Goal: Task Accomplishment & Management: Complete application form

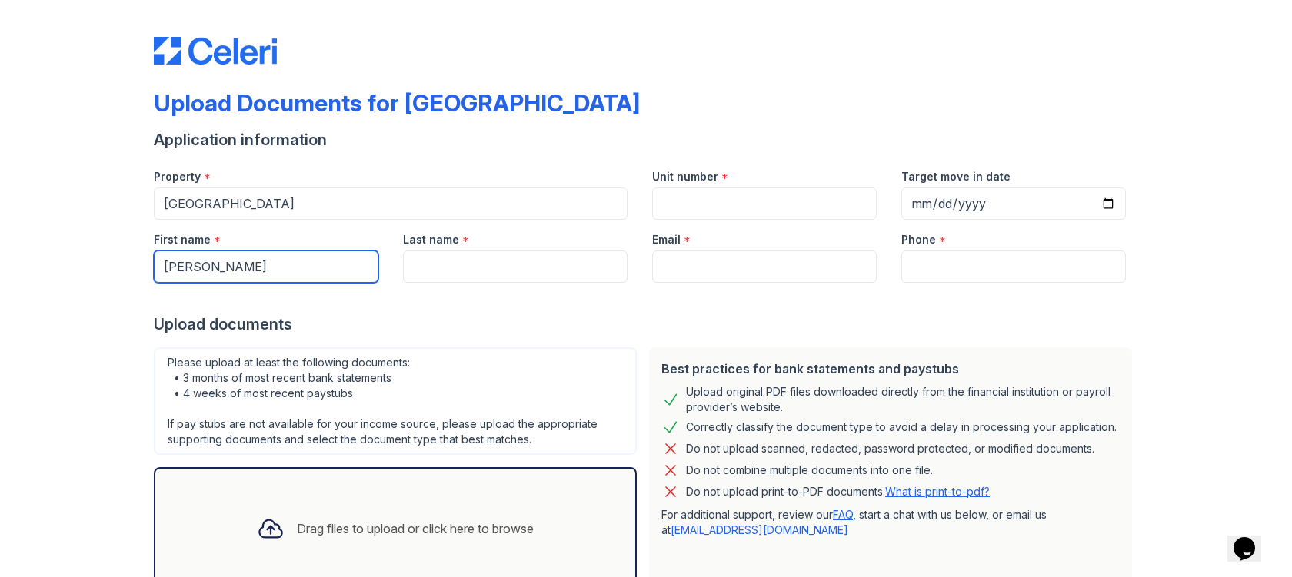
type input "[PERSON_NAME]"
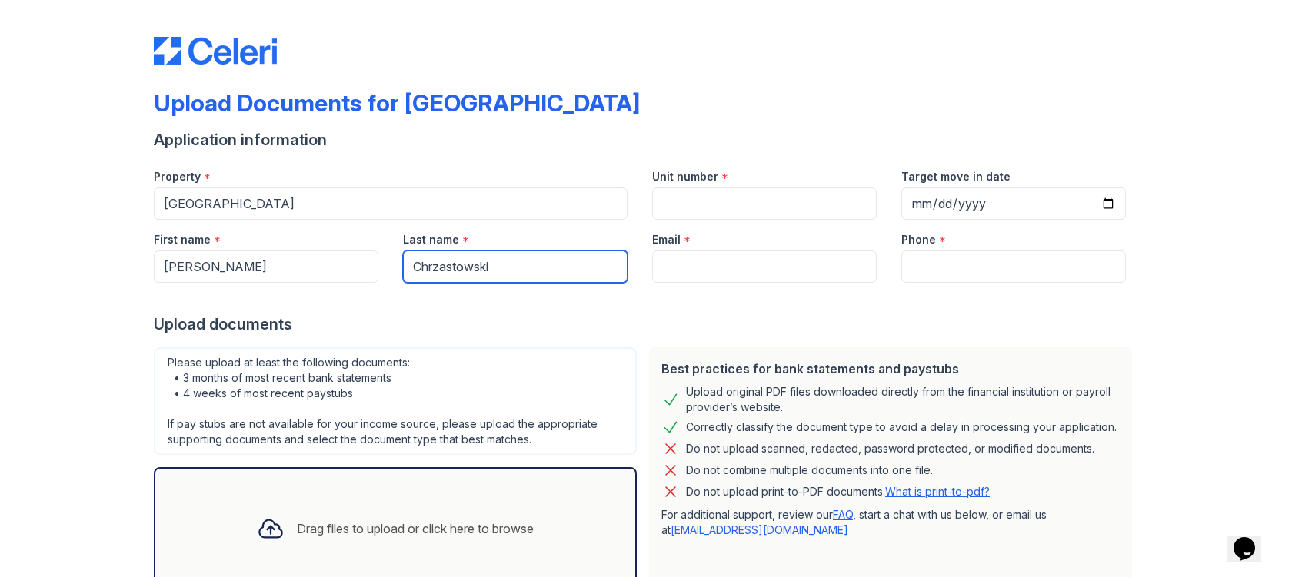
type input "Chrzastowski"
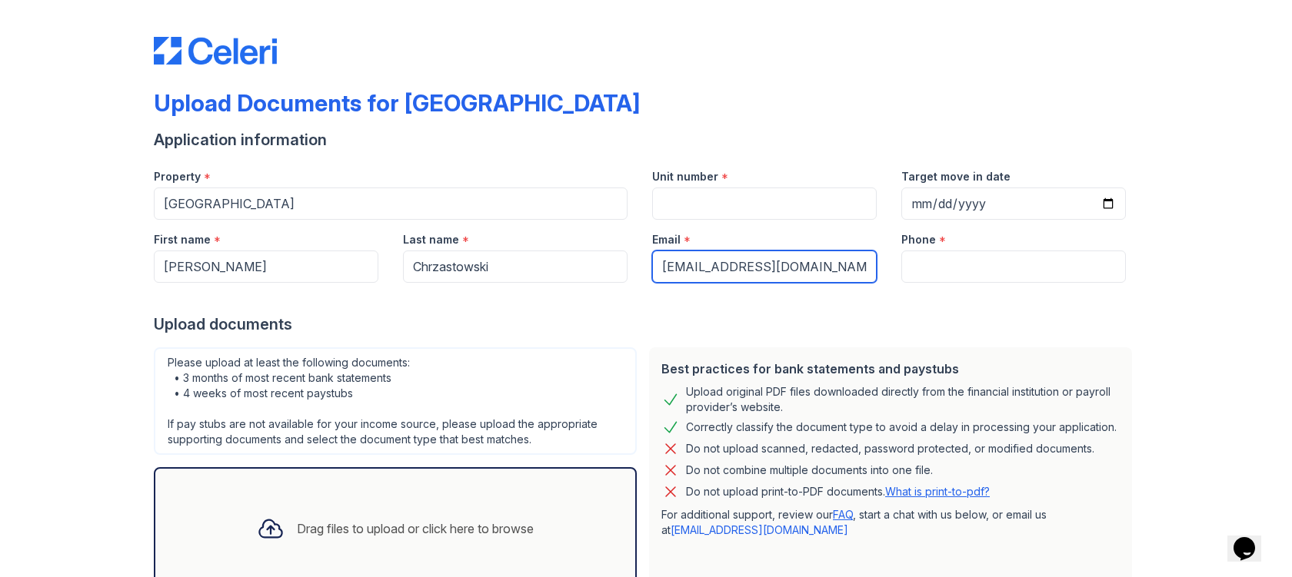
type input "[EMAIL_ADDRESS][DOMAIN_NAME]"
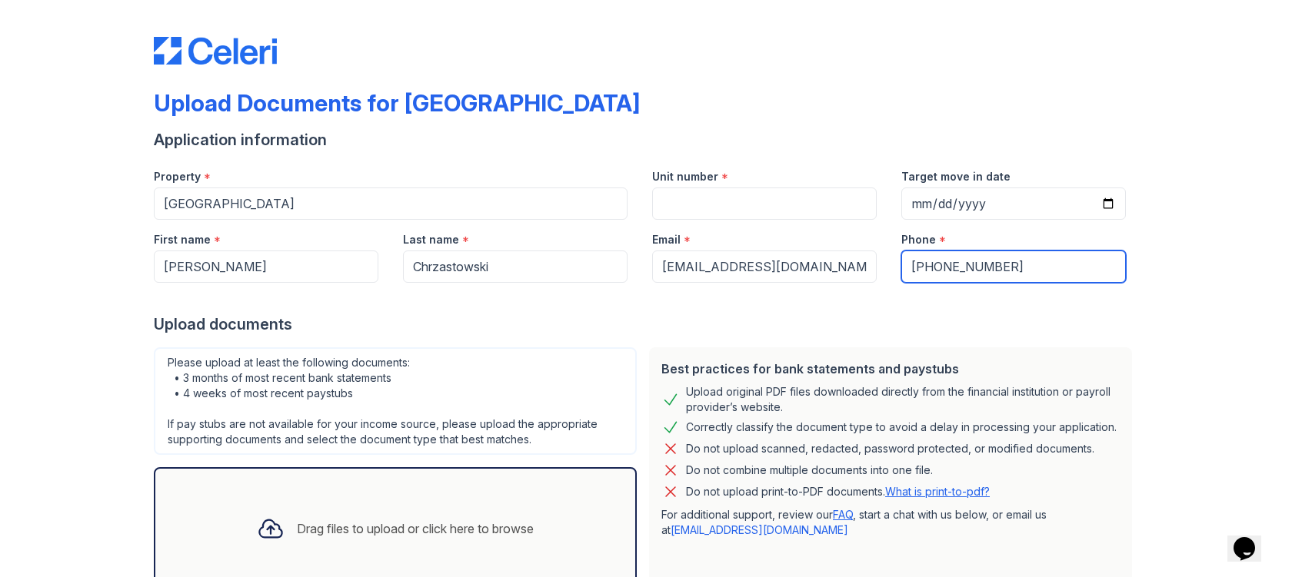
type input "[PHONE_NUMBER]"
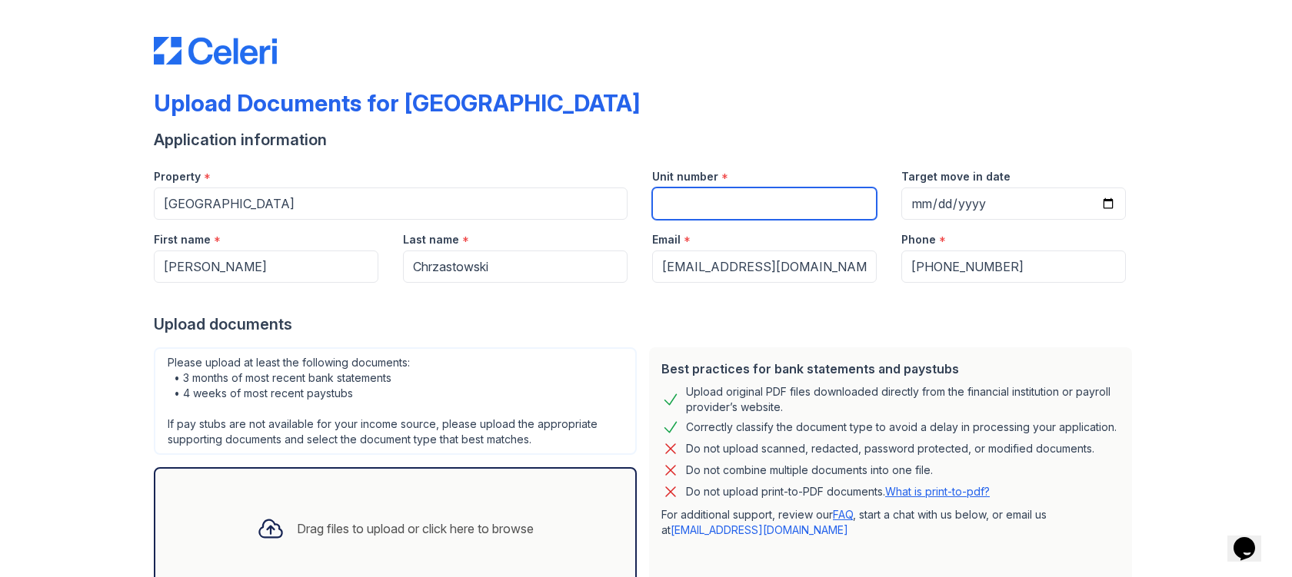
click at [728, 208] on input "Unit number" at bounding box center [764, 204] width 225 height 32
type input "2009b"
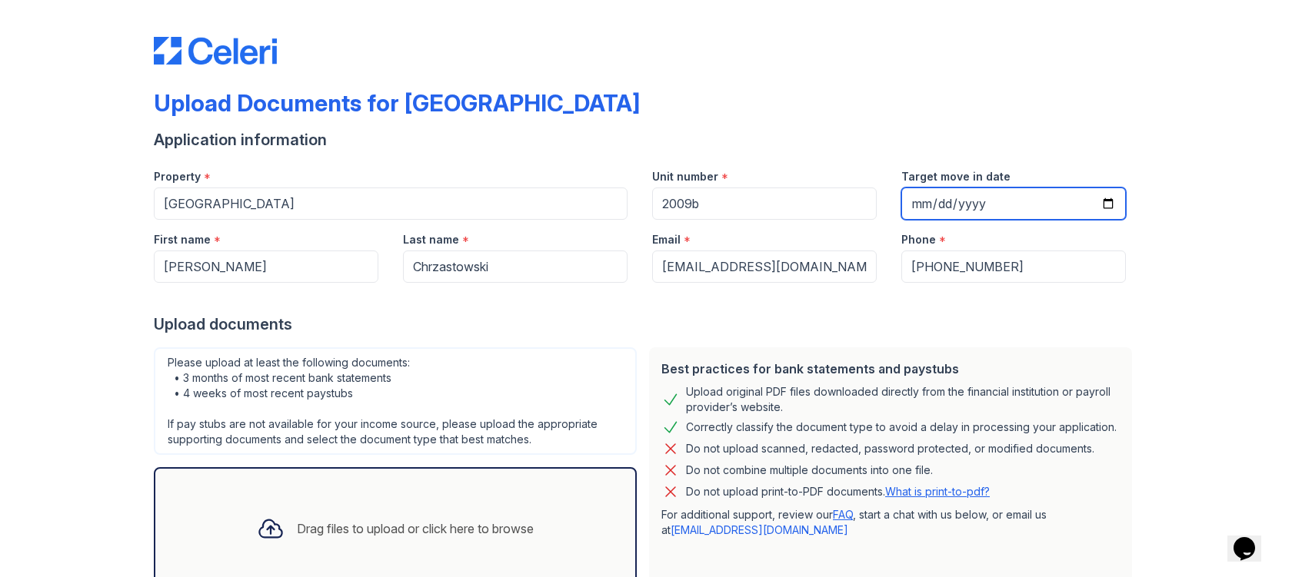
click at [921, 210] on input "Target move in date" at bounding box center [1013, 204] width 225 height 32
type input "[DATE]"
click at [617, 333] on div "Upload documents" at bounding box center [646, 325] width 984 height 22
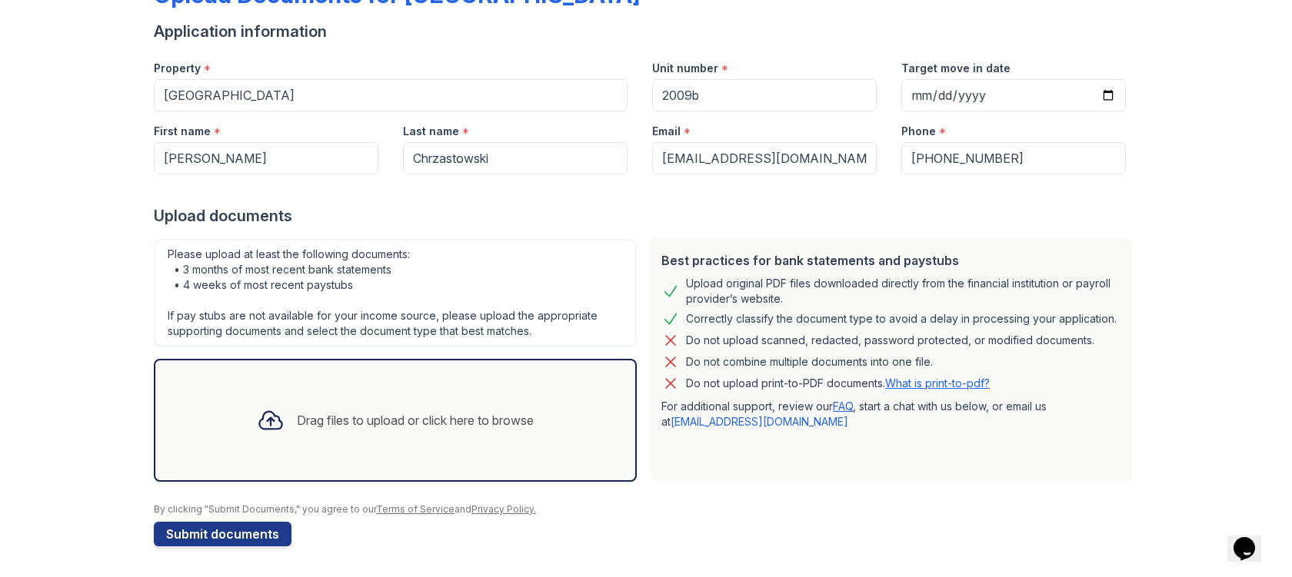
scroll to position [83, 0]
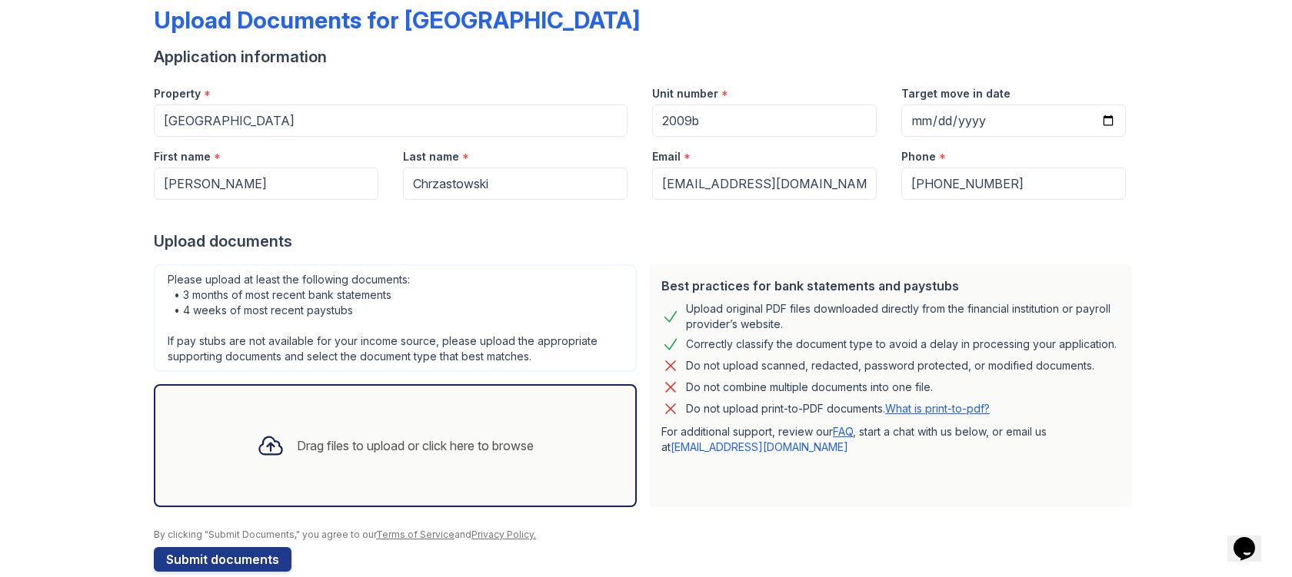
click at [367, 437] on div "Drag files to upload or click here to browse" at bounding box center [415, 446] width 237 height 18
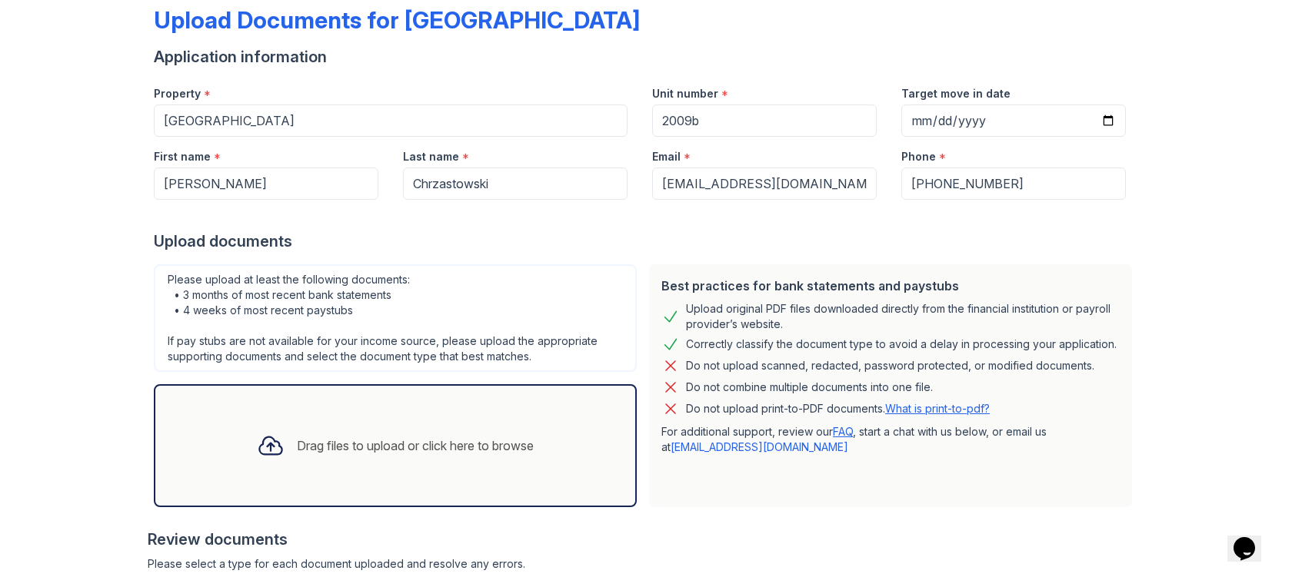
click at [453, 442] on div "Drag files to upload or click here to browse" at bounding box center [415, 446] width 237 height 18
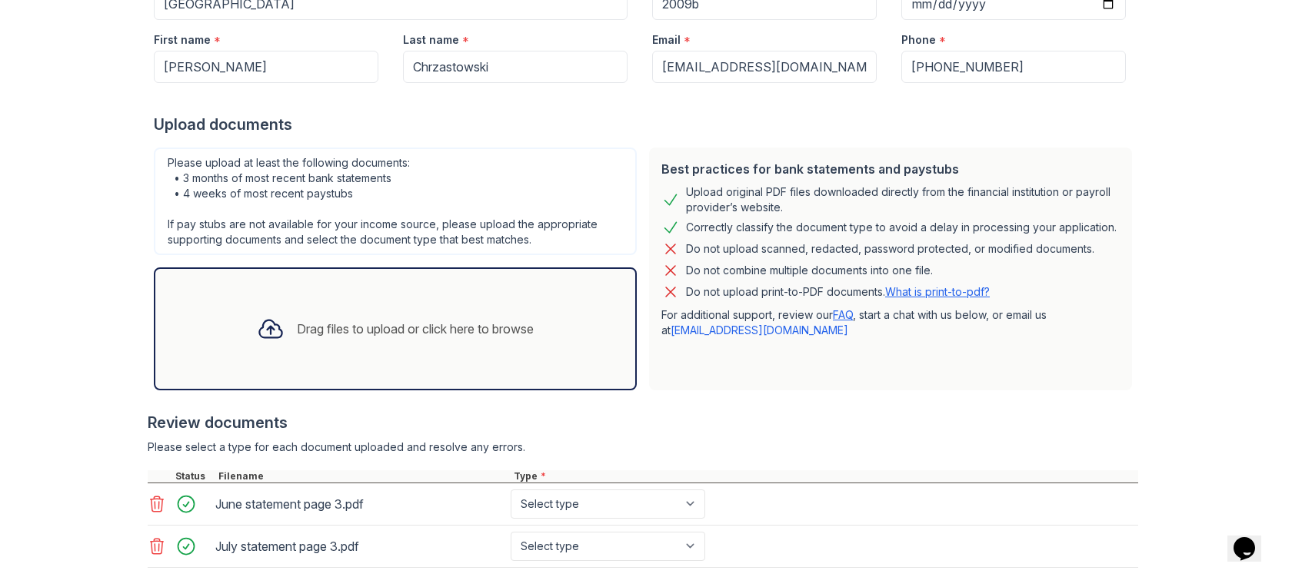
scroll to position [203, 0]
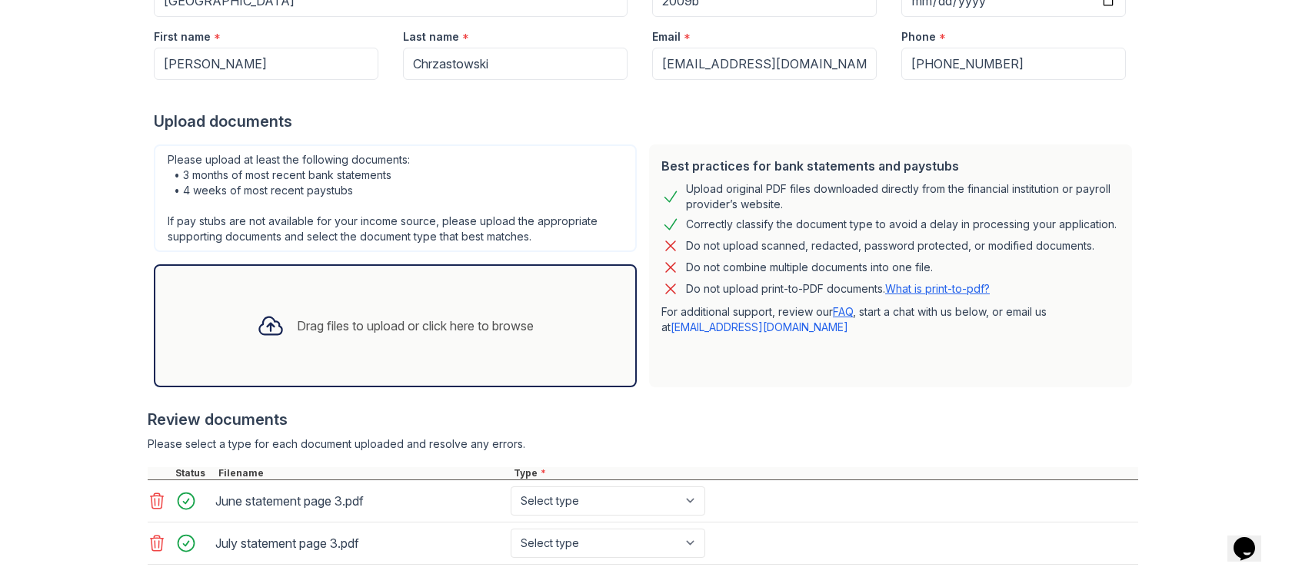
click at [485, 333] on div "Drag files to upload or click here to browse" at bounding box center [415, 326] width 237 height 18
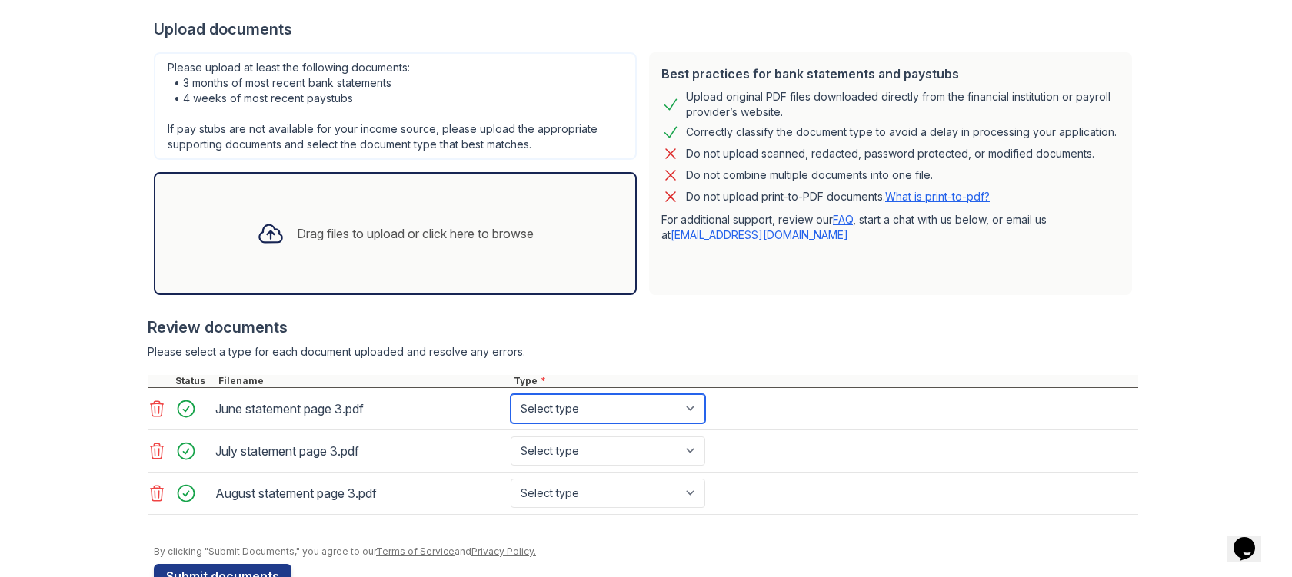
select select "bank_statement"
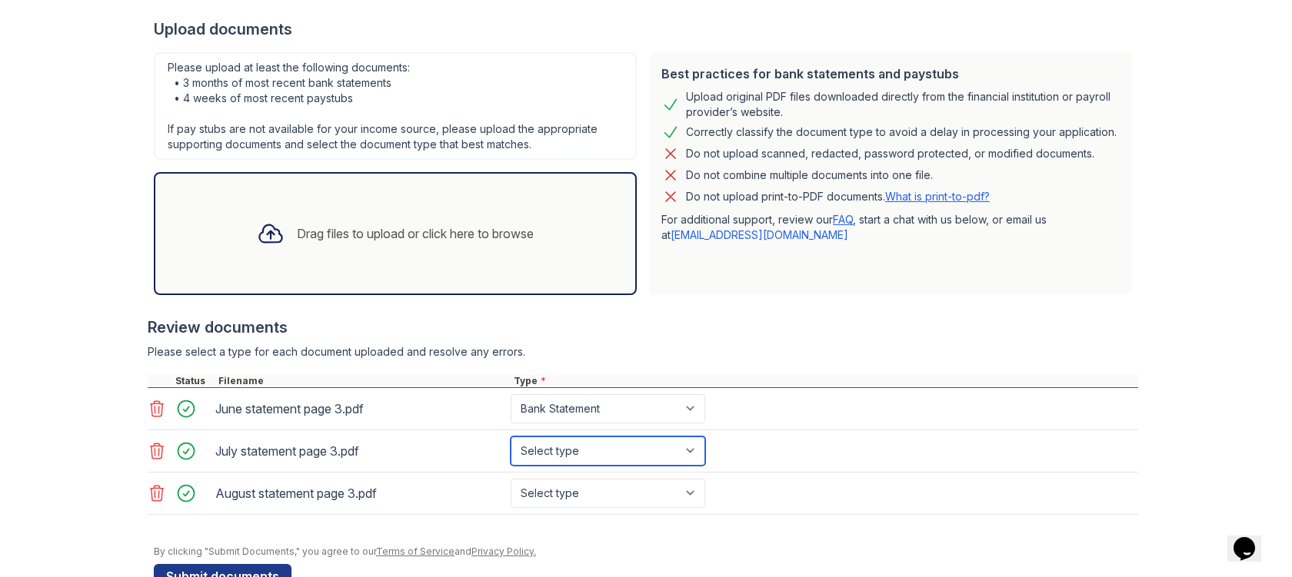
select select "bank_statement"
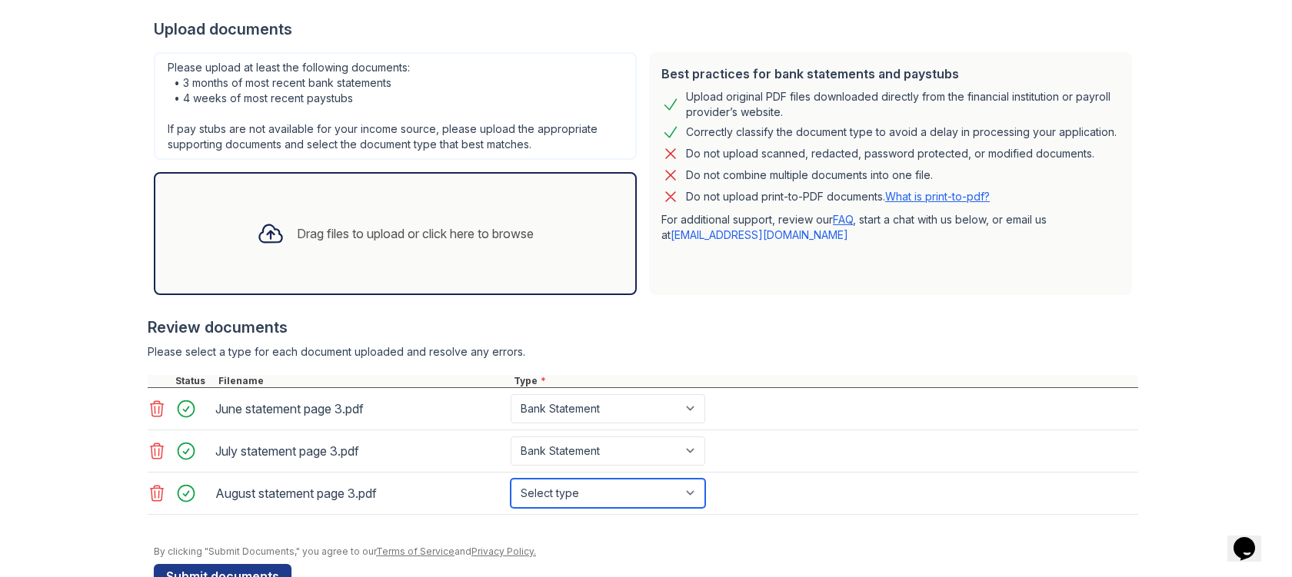
select select "bank_statement"
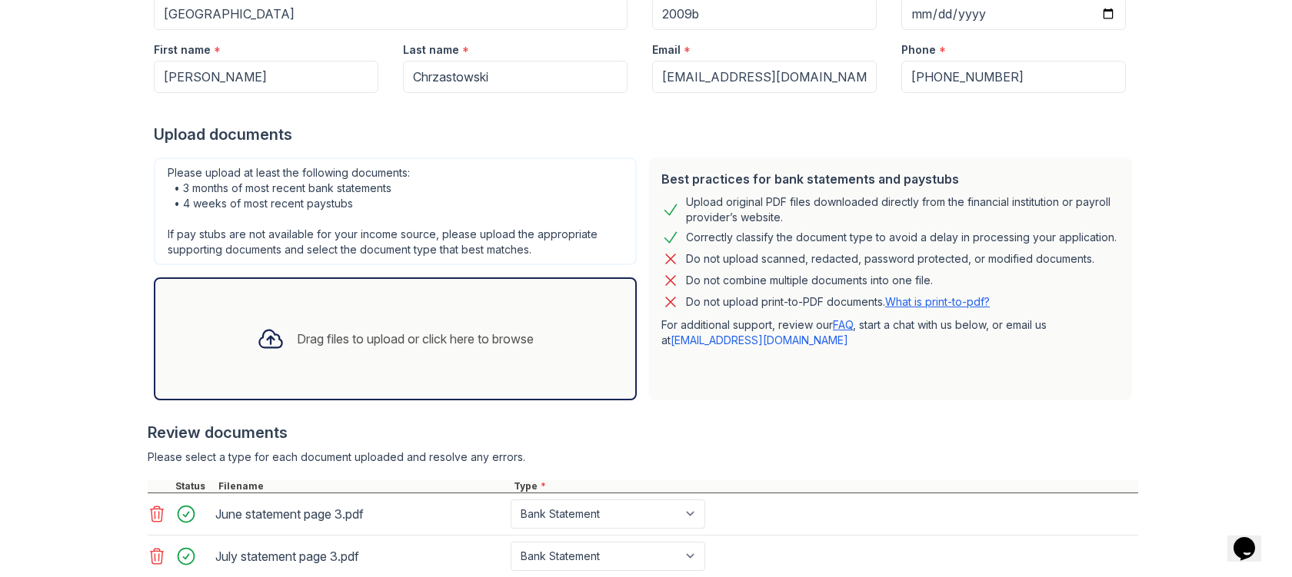
scroll to position [338, 0]
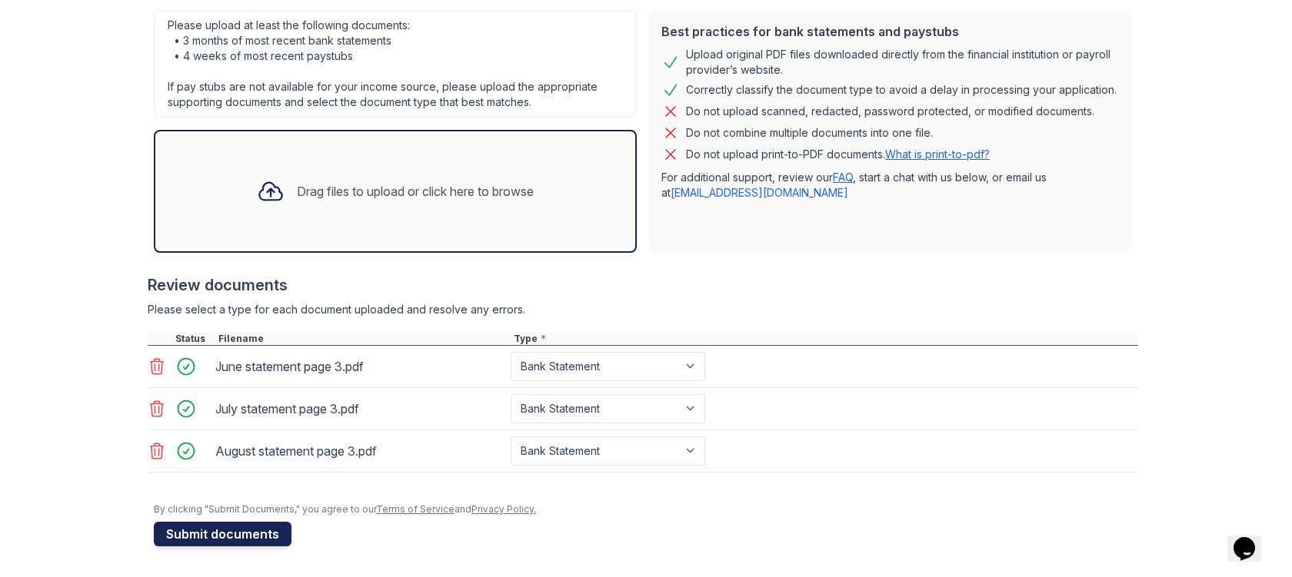
click at [235, 531] on button "Submit documents" at bounding box center [223, 534] width 138 height 25
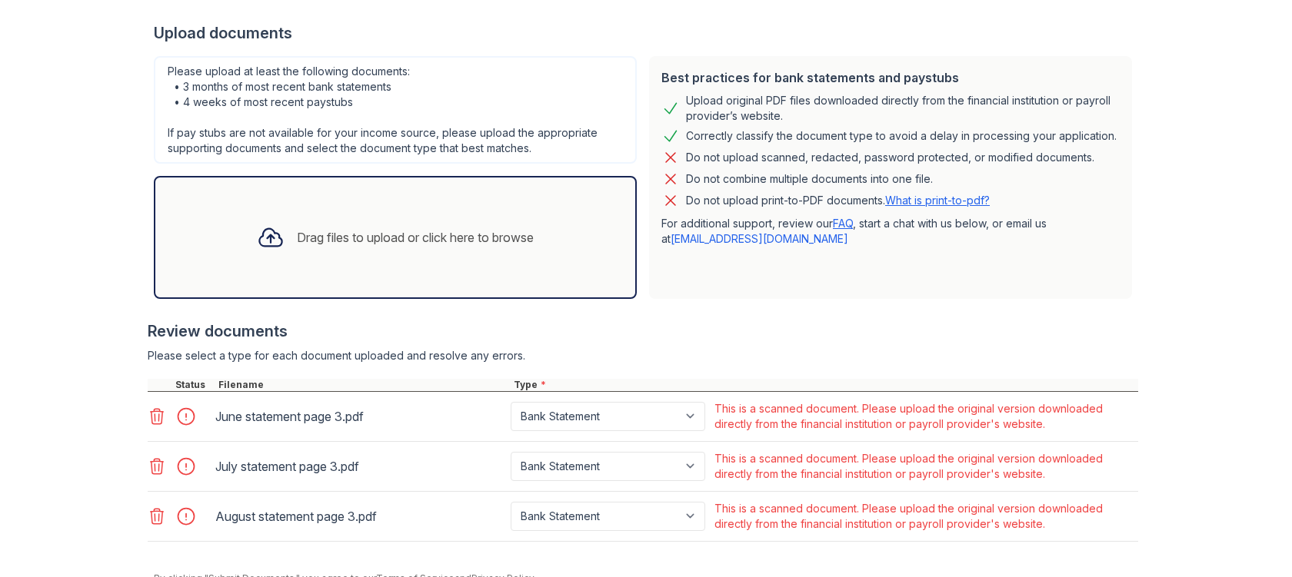
scroll to position [404, 0]
